Goal: Information Seeking & Learning: Compare options

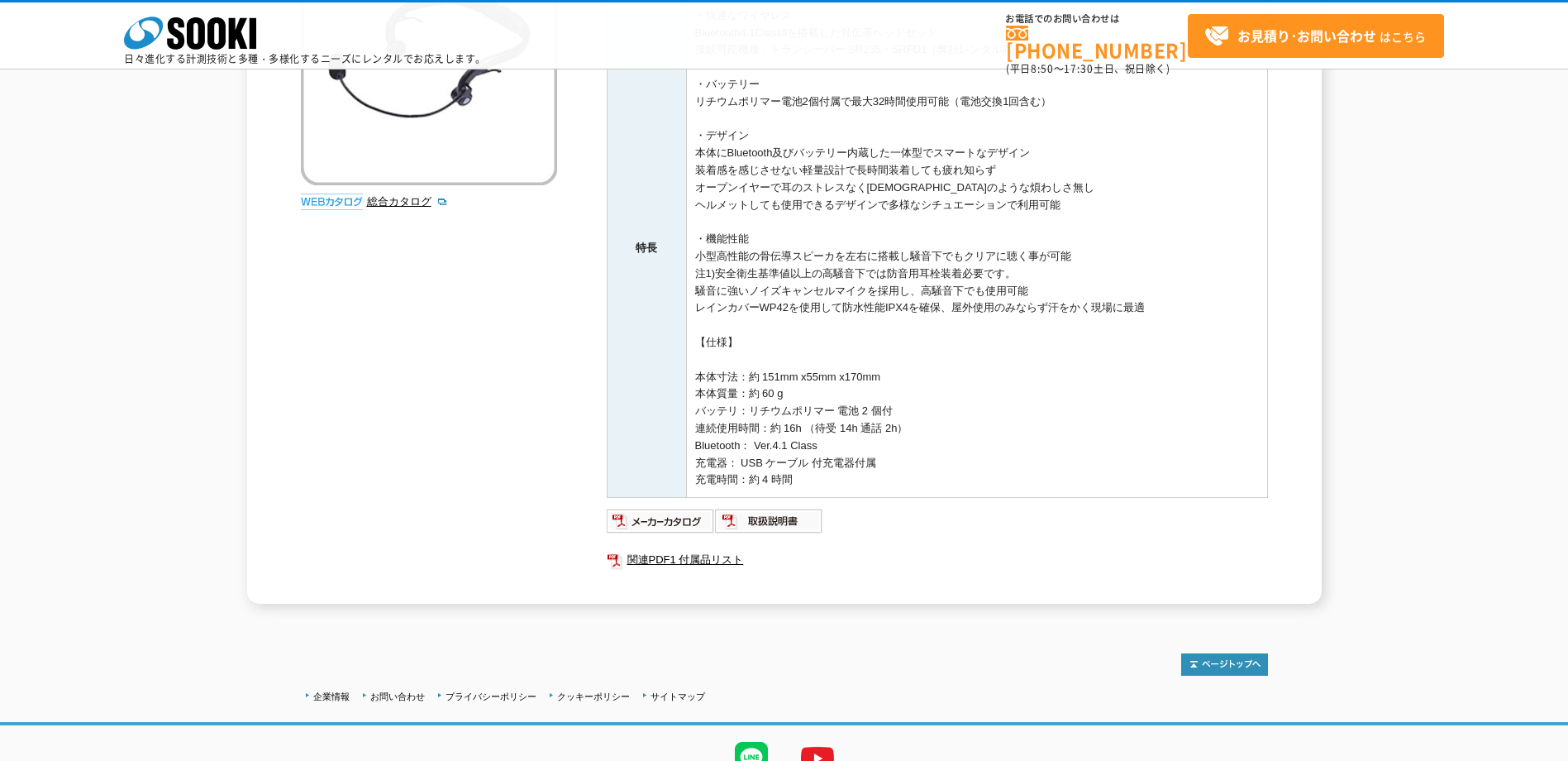
scroll to position [331, 0]
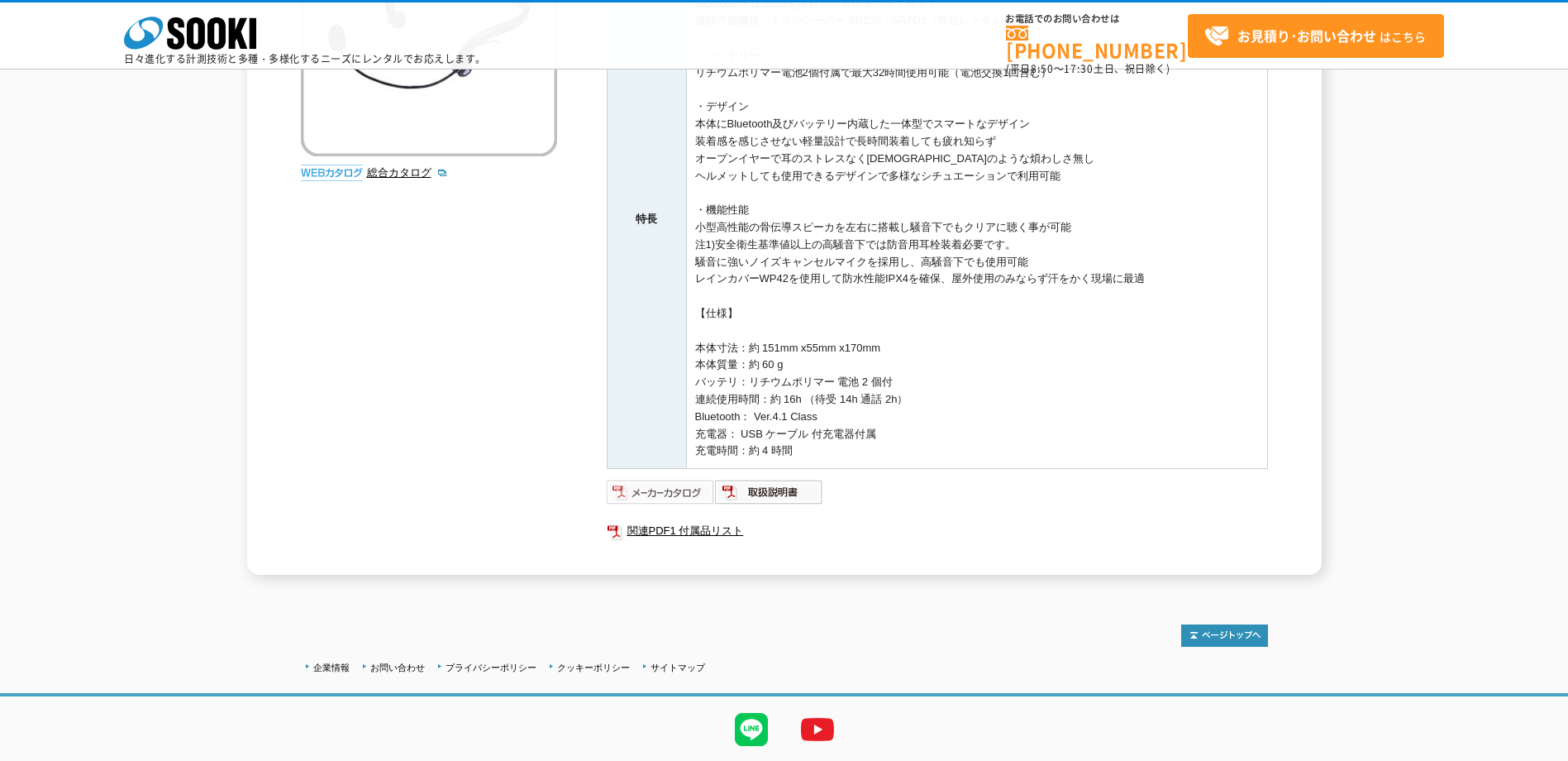
click at [684, 492] on img at bounding box center [661, 491] width 108 height 27
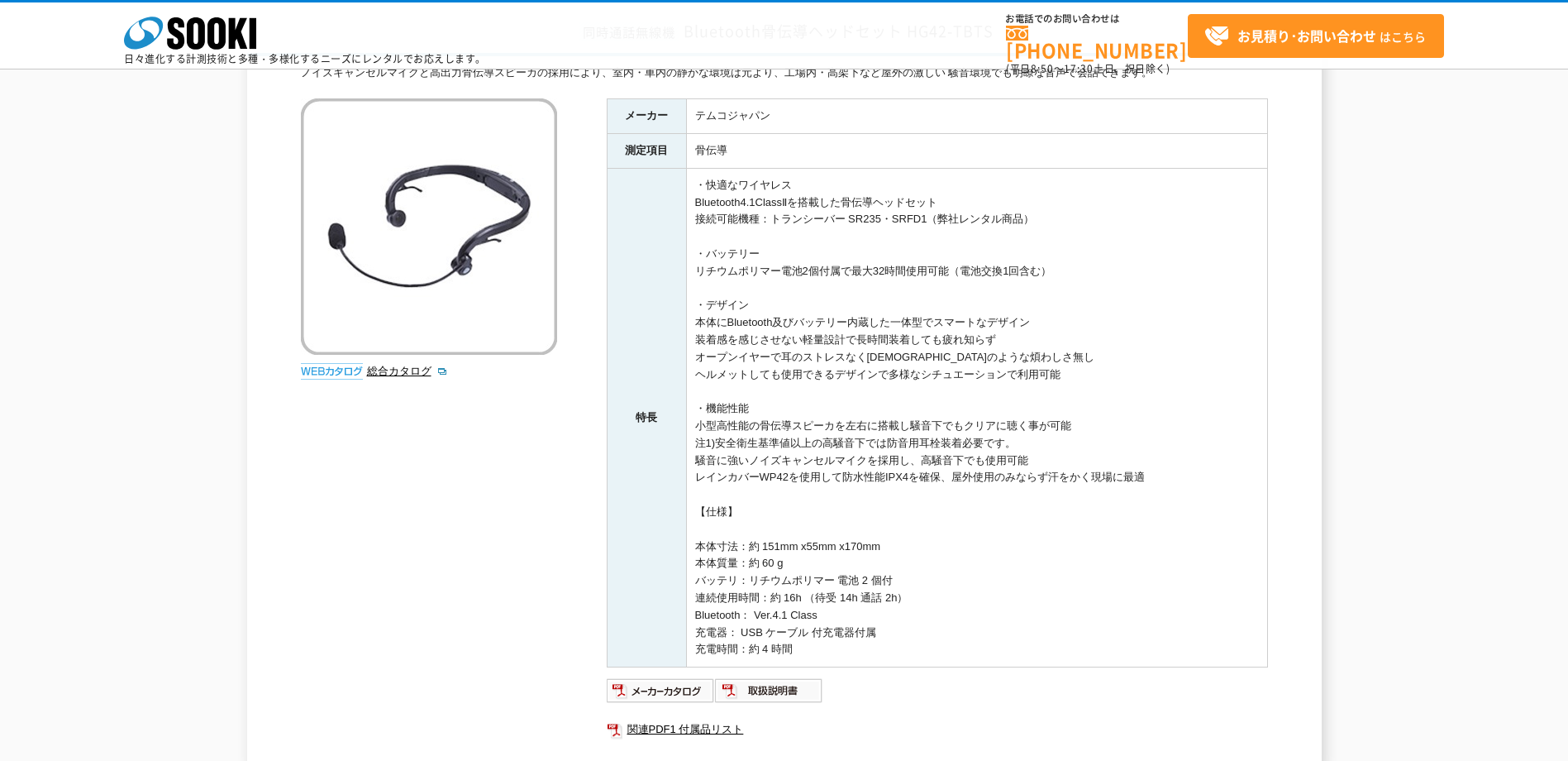
scroll to position [0, 0]
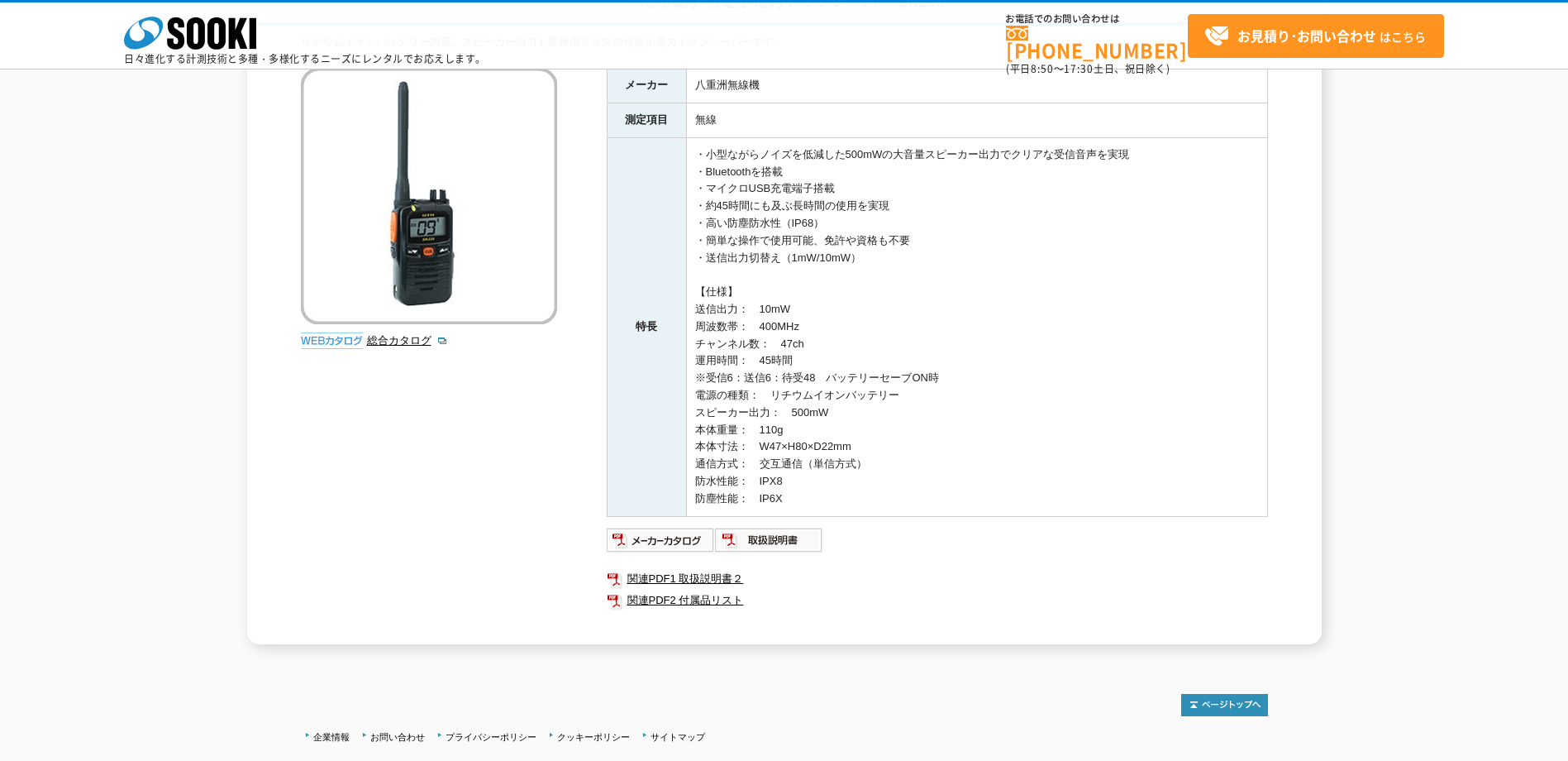
scroll to position [166, 0]
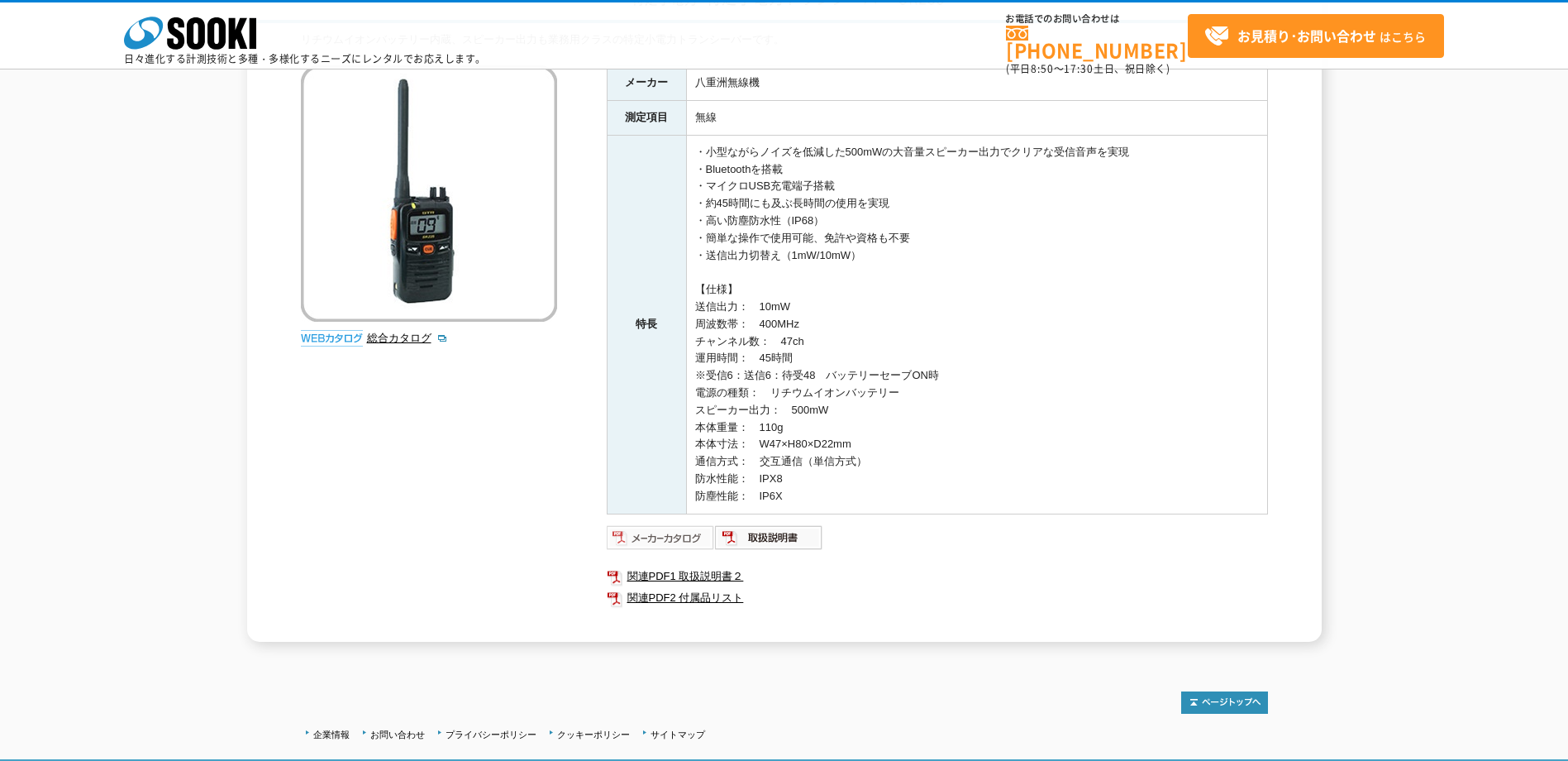
click at [680, 538] on img at bounding box center [661, 537] width 108 height 27
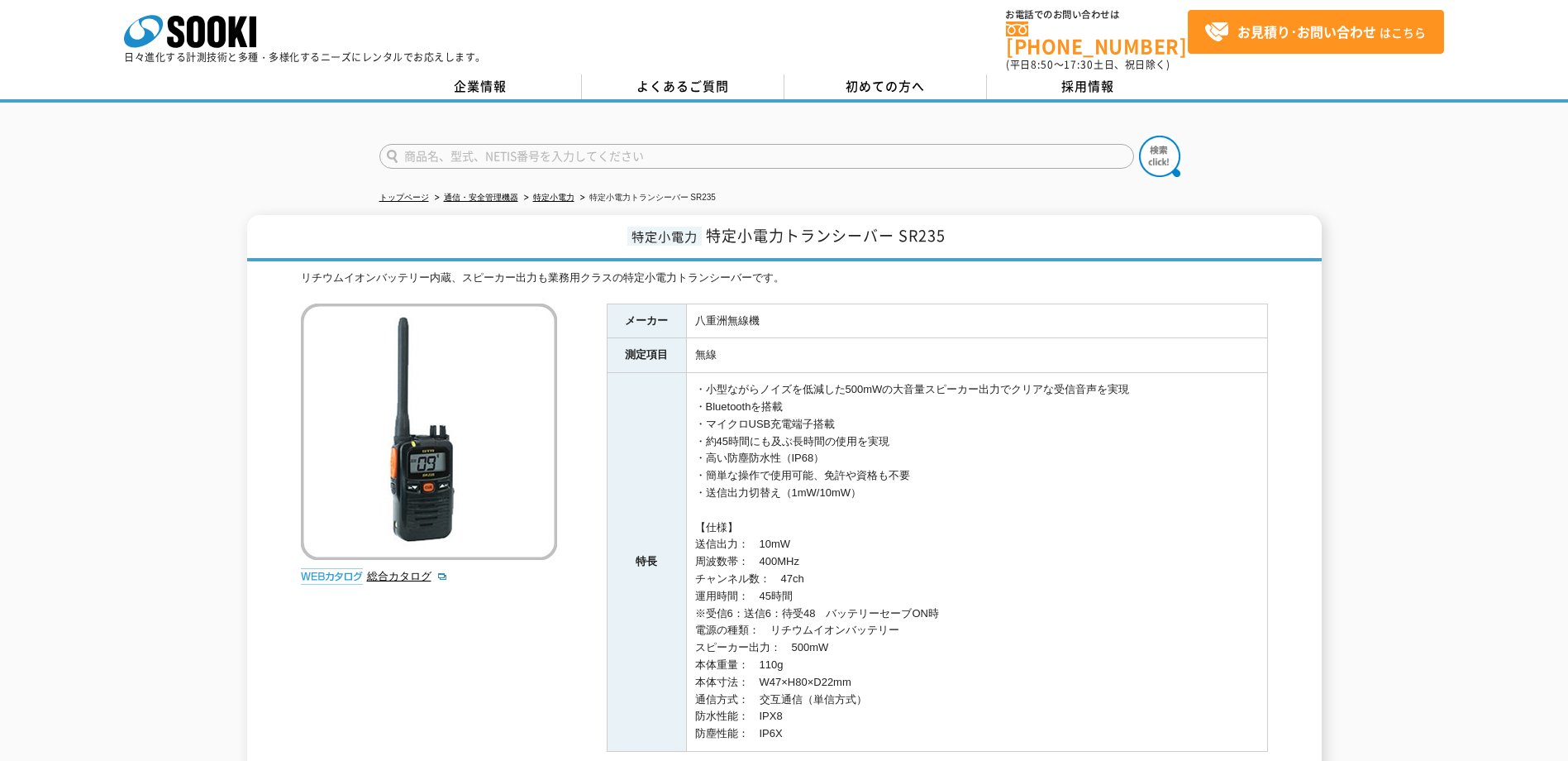
scroll to position [0, 0]
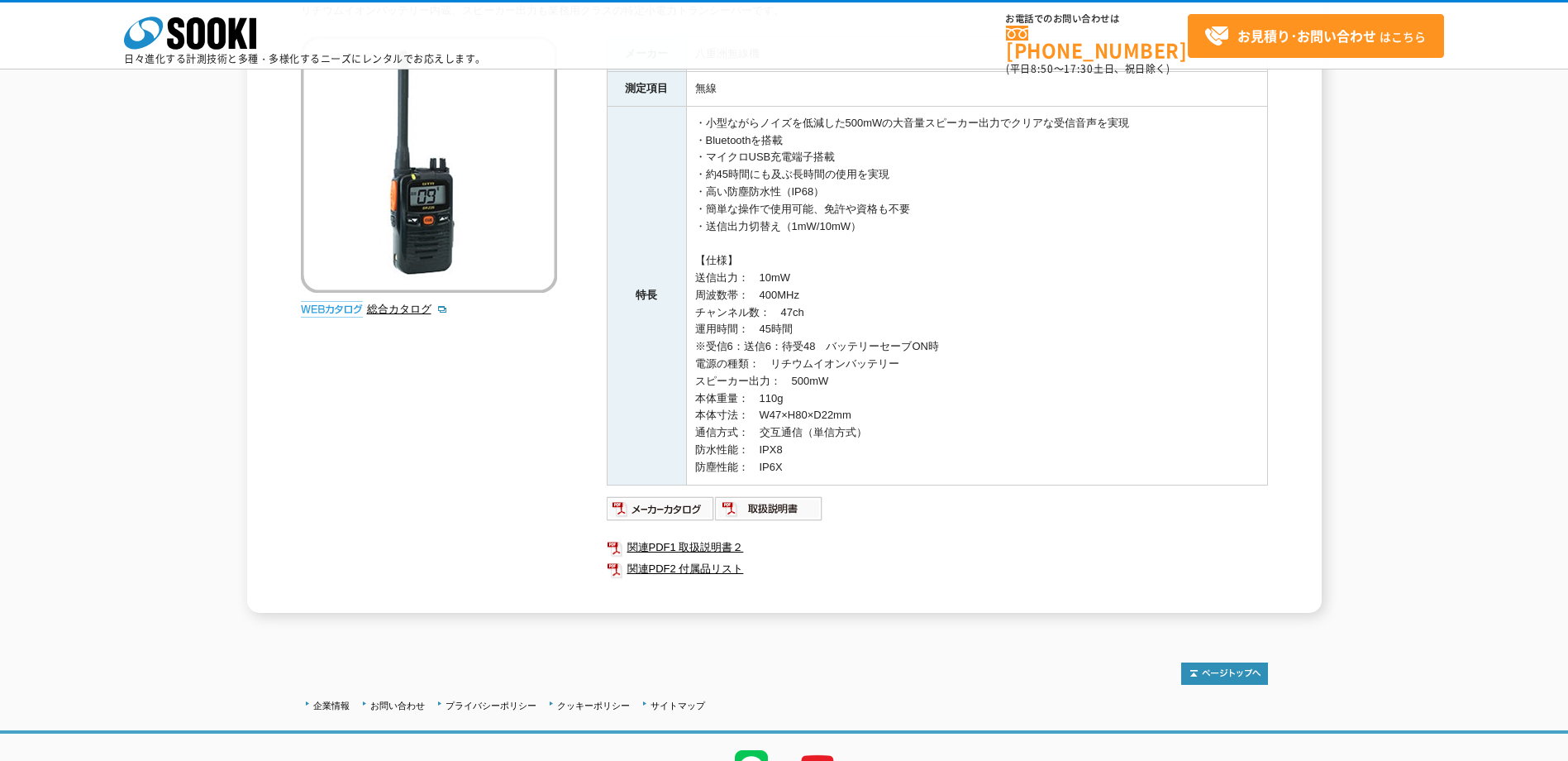
scroll to position [166, 0]
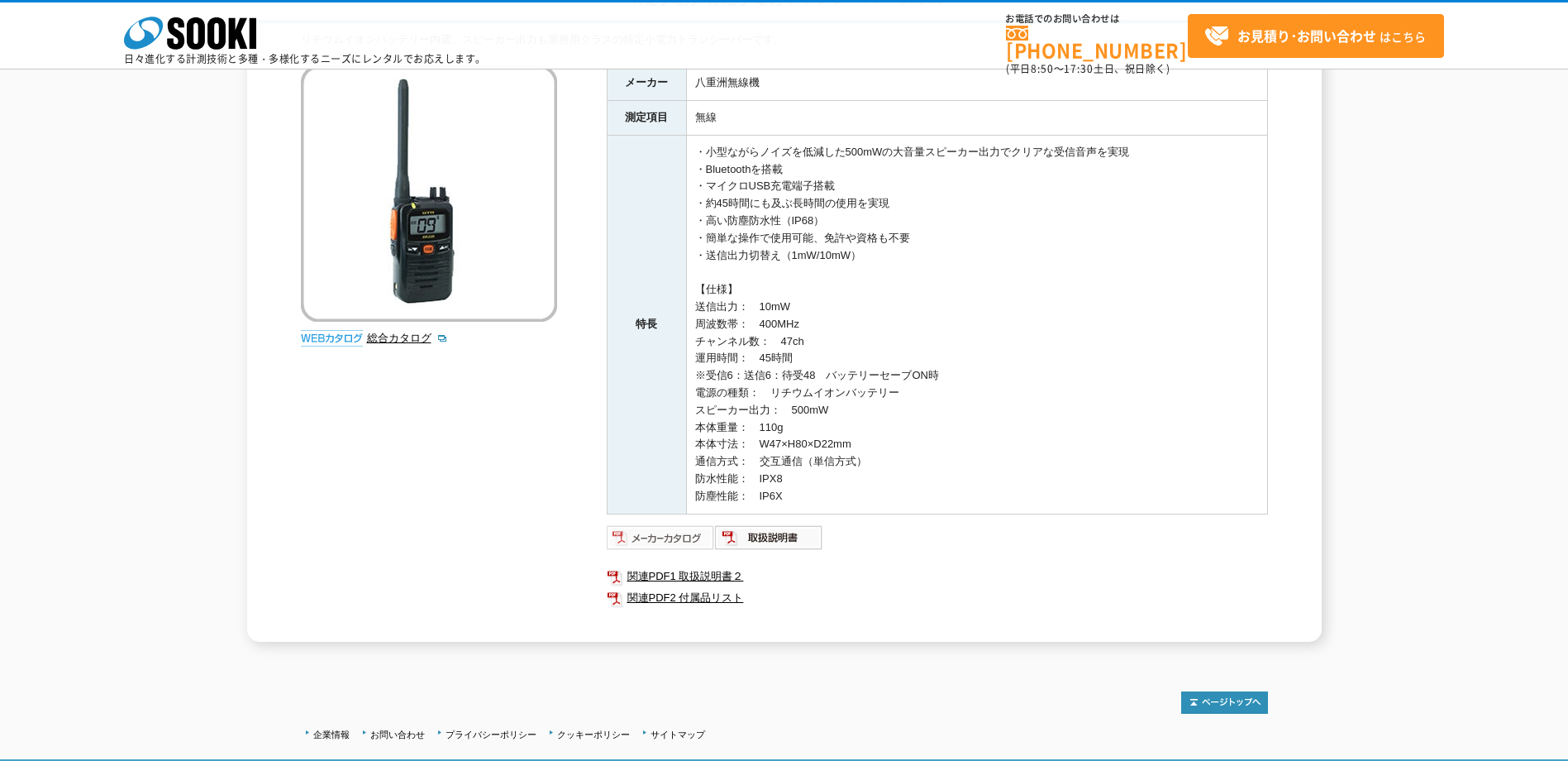
click at [659, 533] on img at bounding box center [661, 537] width 108 height 27
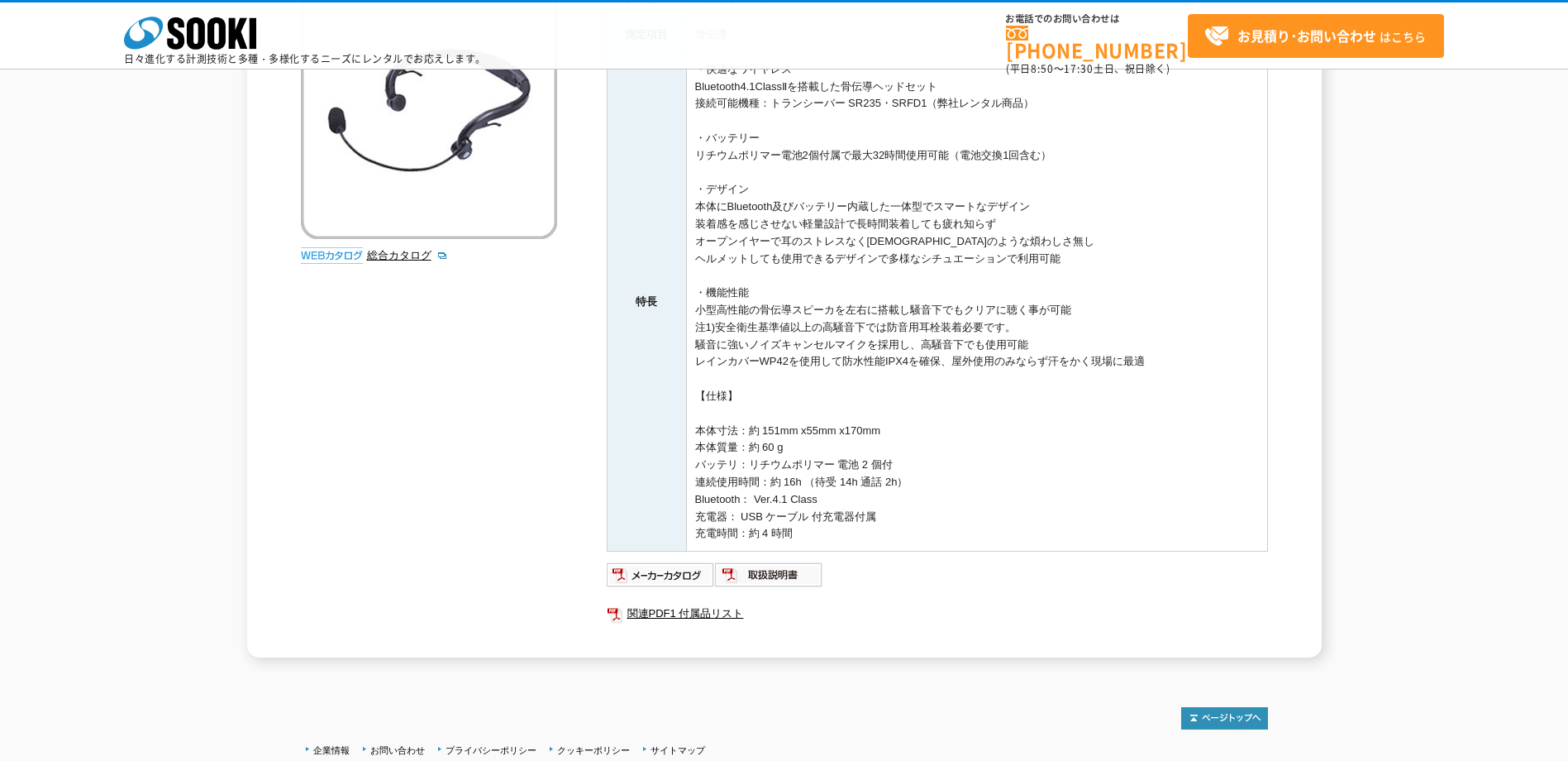
scroll to position [380, 0]
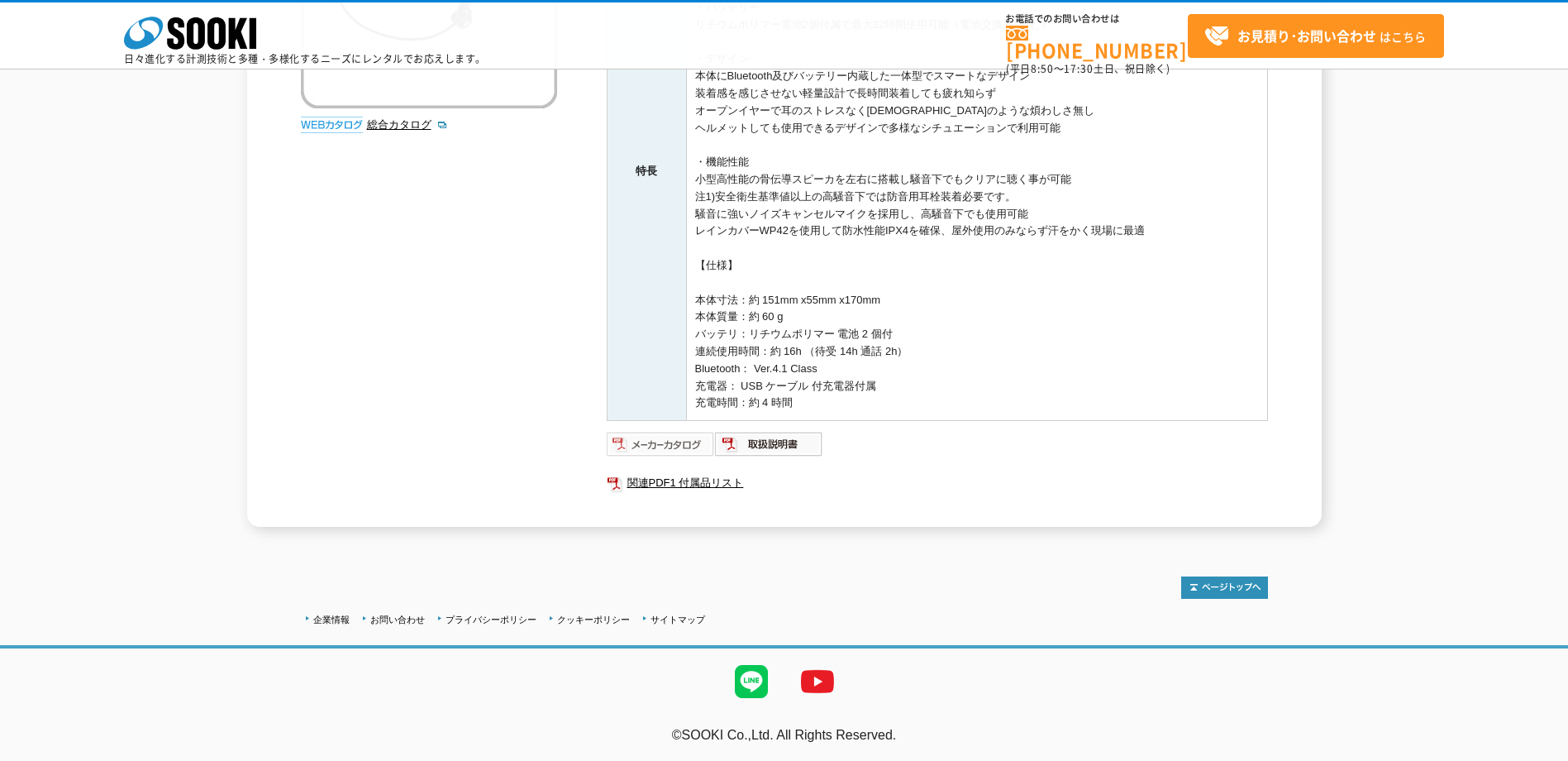
click at [629, 444] on img at bounding box center [661, 444] width 108 height 27
